Goal: Information Seeking & Learning: Learn about a topic

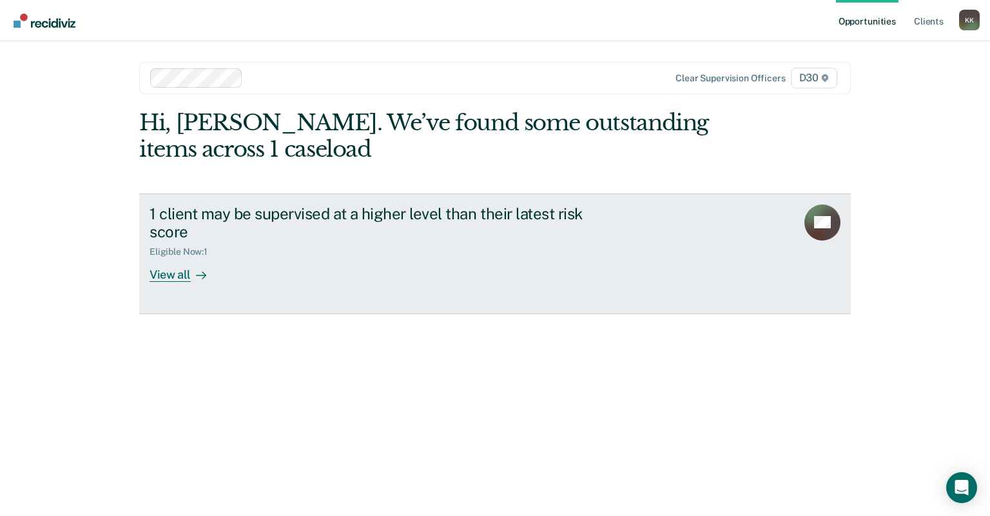
click at [234, 266] on div "1 client may be supervised at a higher level than their latest risk score Eligi…" at bounding box center [391, 243] width 483 height 78
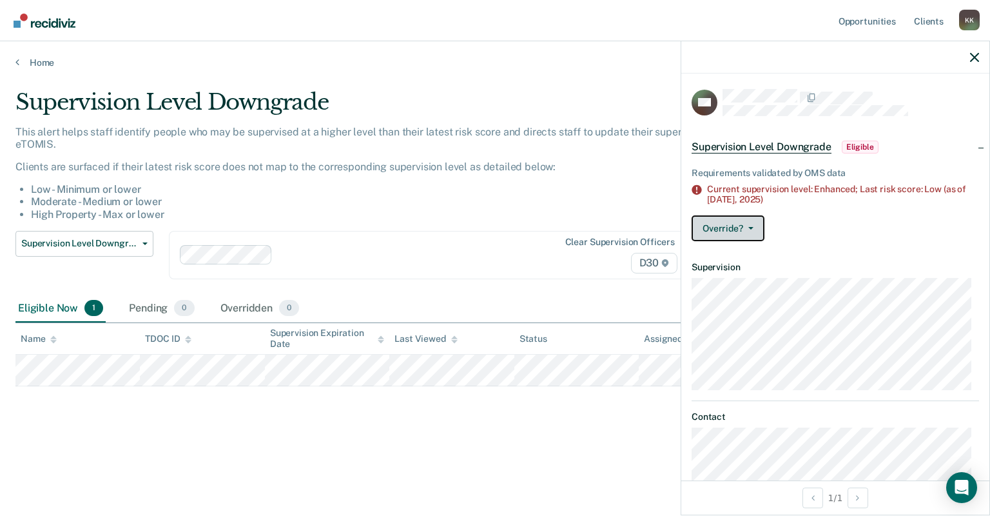
click at [747, 223] on button "Override?" at bounding box center [728, 228] width 73 height 26
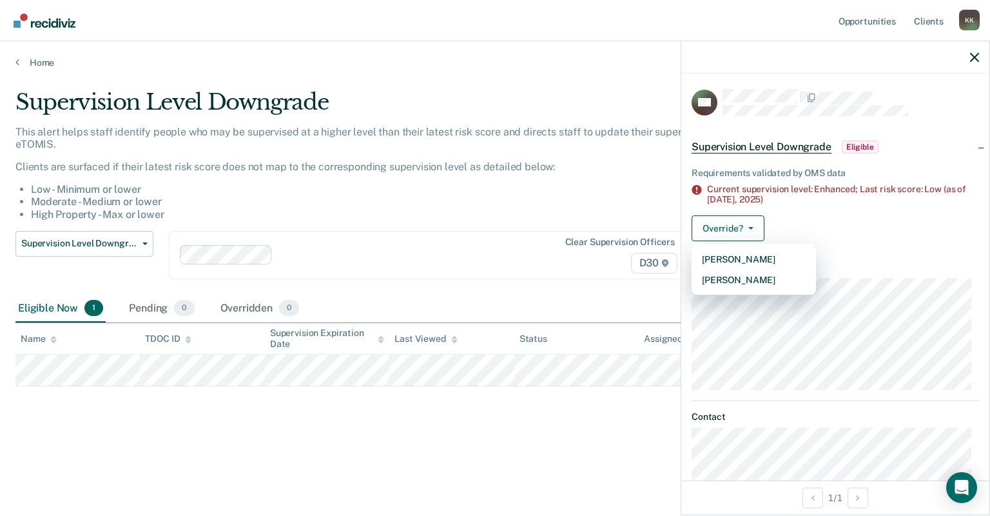
click at [561, 206] on li "Moderate - Medium or lower" at bounding box center [394, 201] width 727 height 12
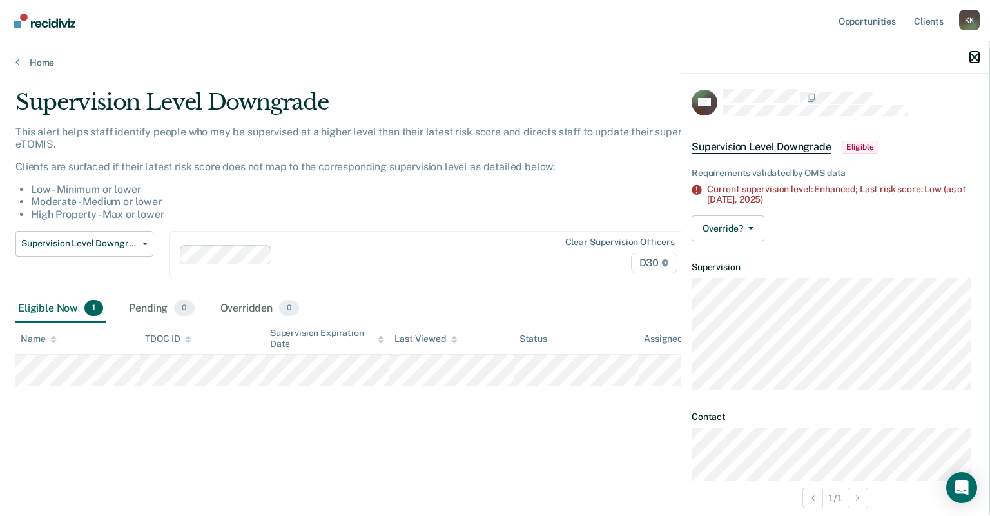
click at [974, 55] on icon "button" at bounding box center [974, 57] width 9 height 9
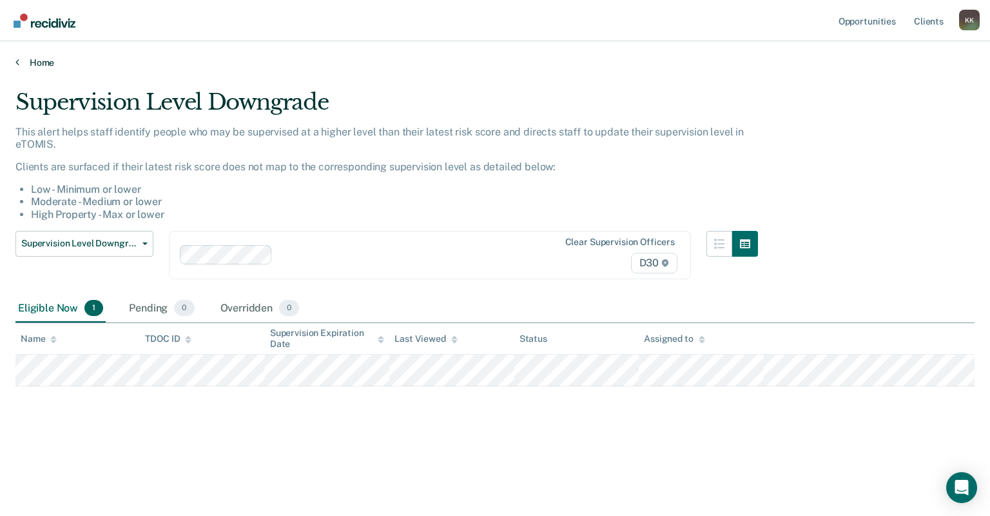
click at [21, 64] on link "Home" at bounding box center [494, 63] width 959 height 12
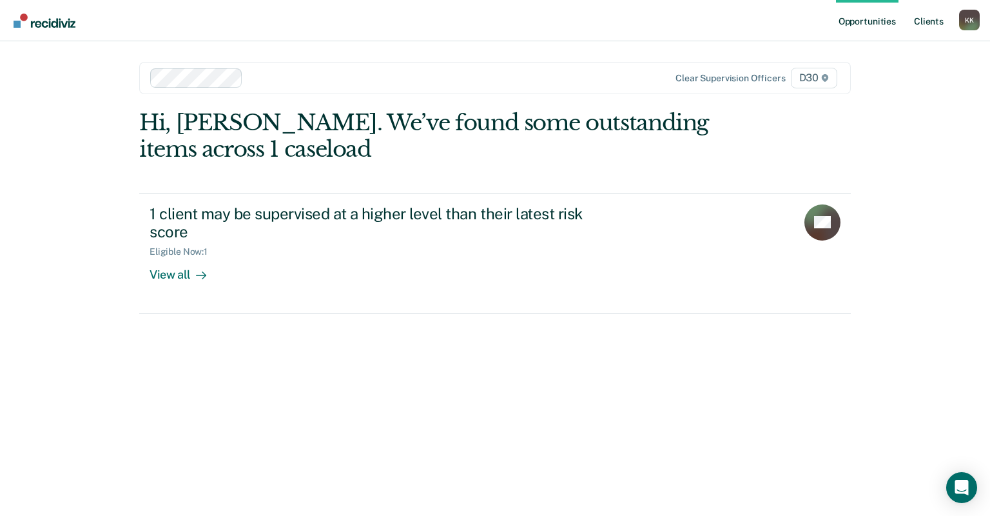
click at [927, 25] on link "Client s" at bounding box center [928, 20] width 35 height 41
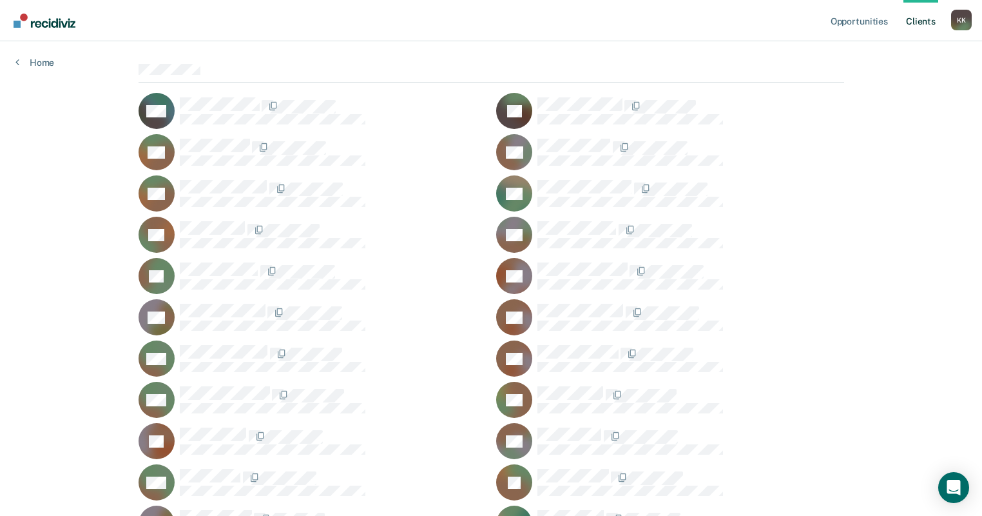
scroll to position [155, 0]
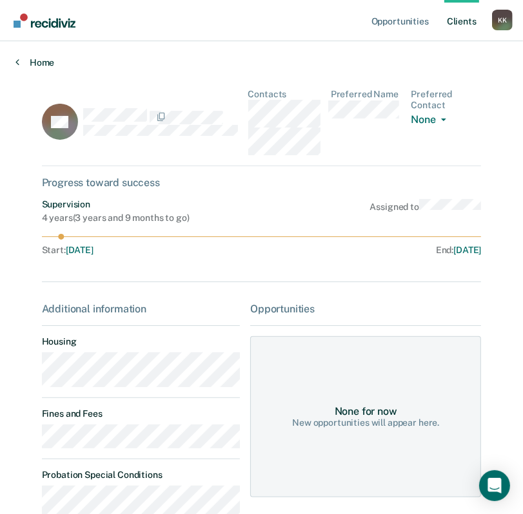
click at [18, 61] on icon at bounding box center [17, 62] width 4 height 10
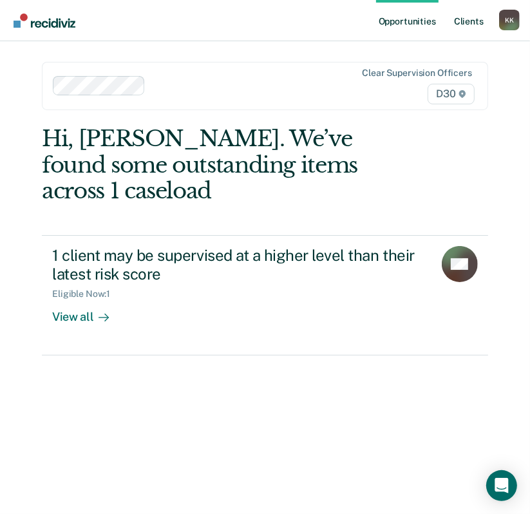
click at [468, 26] on link "Client s" at bounding box center [469, 20] width 35 height 41
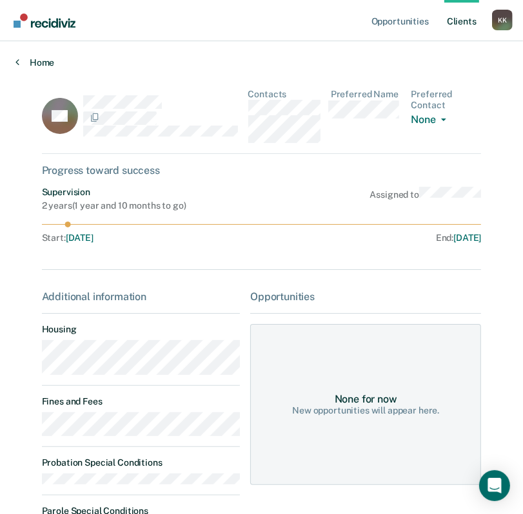
click at [20, 61] on link "Home" at bounding box center [261, 63] width 492 height 12
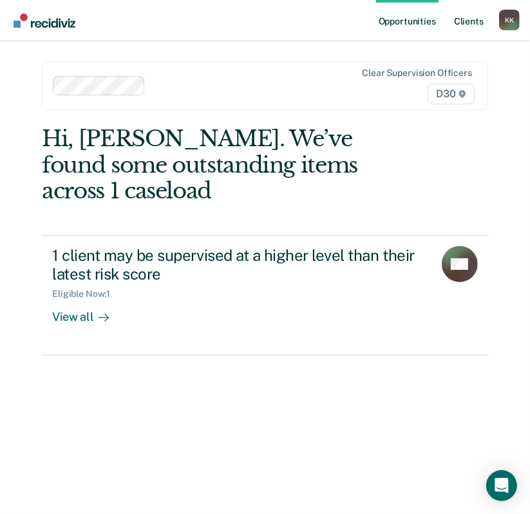
click at [466, 19] on link "Client s" at bounding box center [469, 20] width 35 height 41
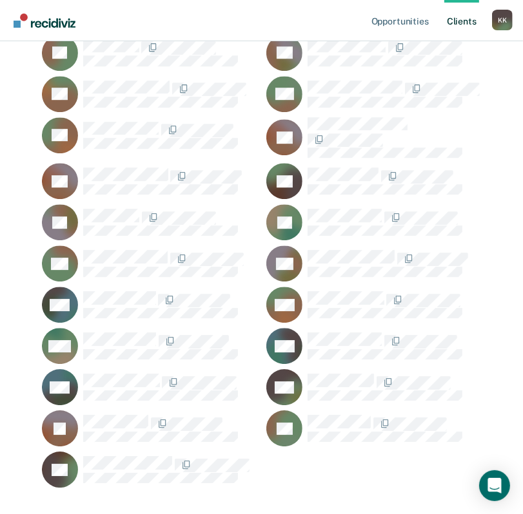
scroll to position [1959, 0]
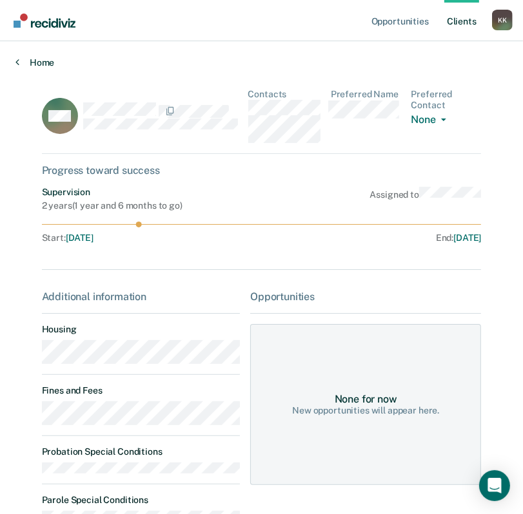
click at [38, 64] on link "Home" at bounding box center [261, 63] width 492 height 12
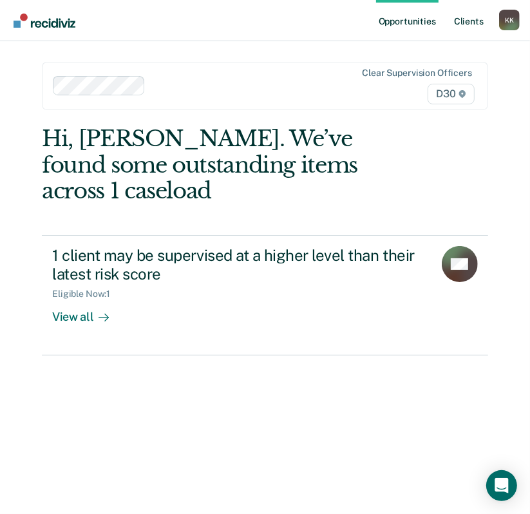
click at [472, 23] on link "Client s" at bounding box center [469, 20] width 35 height 41
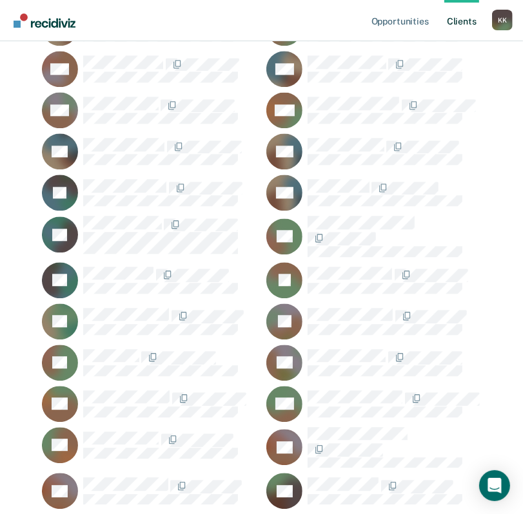
scroll to position [1650, 0]
